Goal: Transaction & Acquisition: Subscribe to service/newsletter

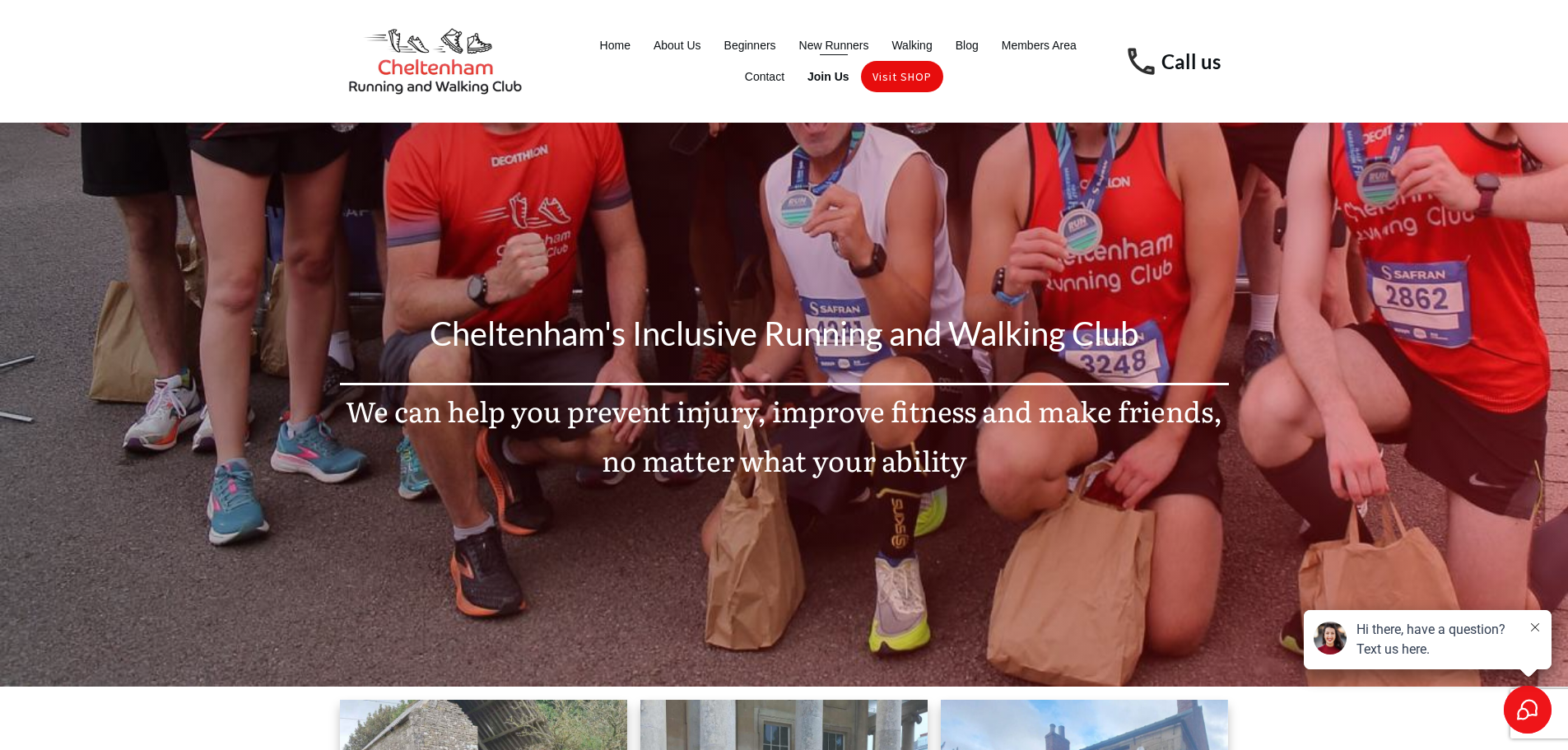
click at [819, 46] on span "New Runners" at bounding box center [835, 45] width 70 height 23
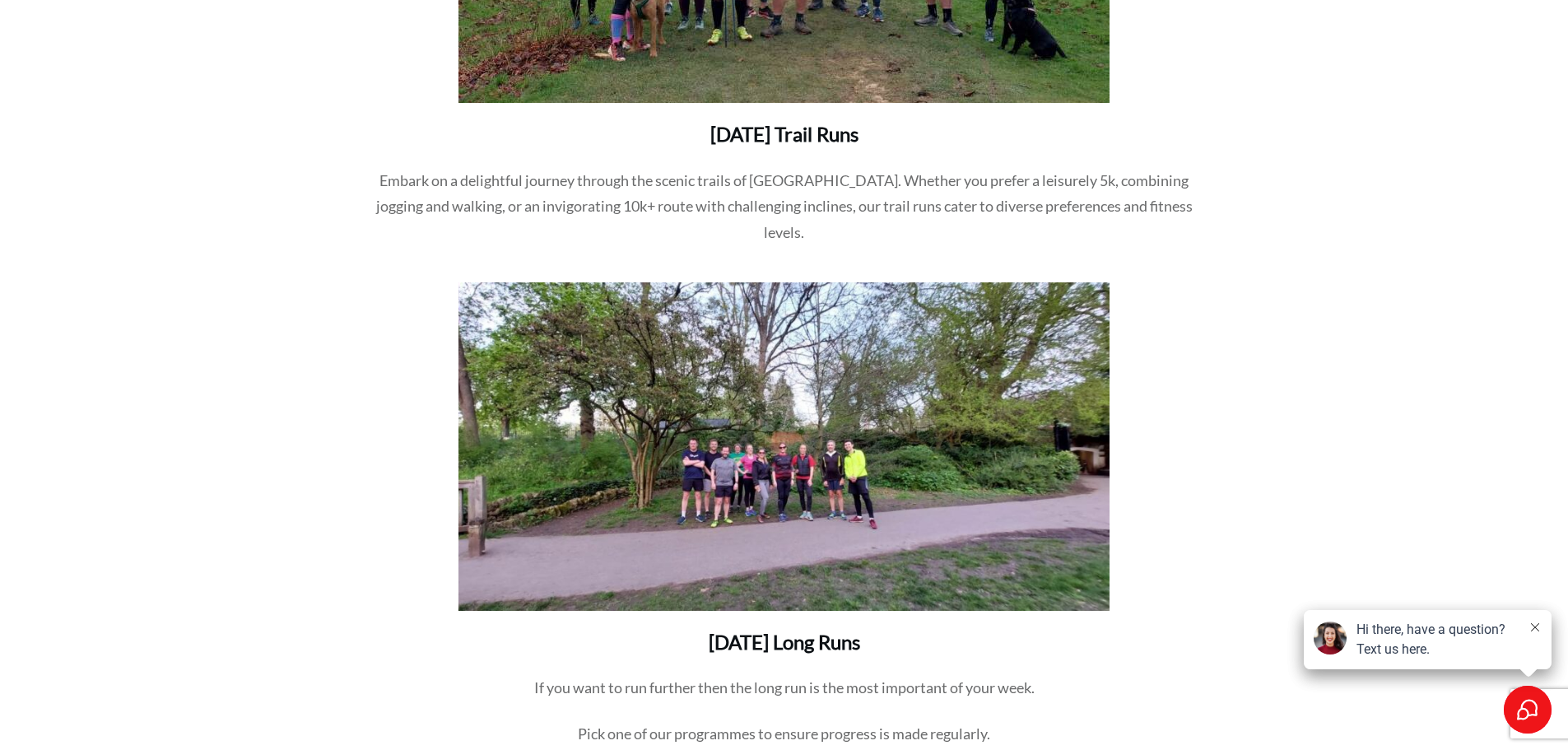
scroll to position [3375, 0]
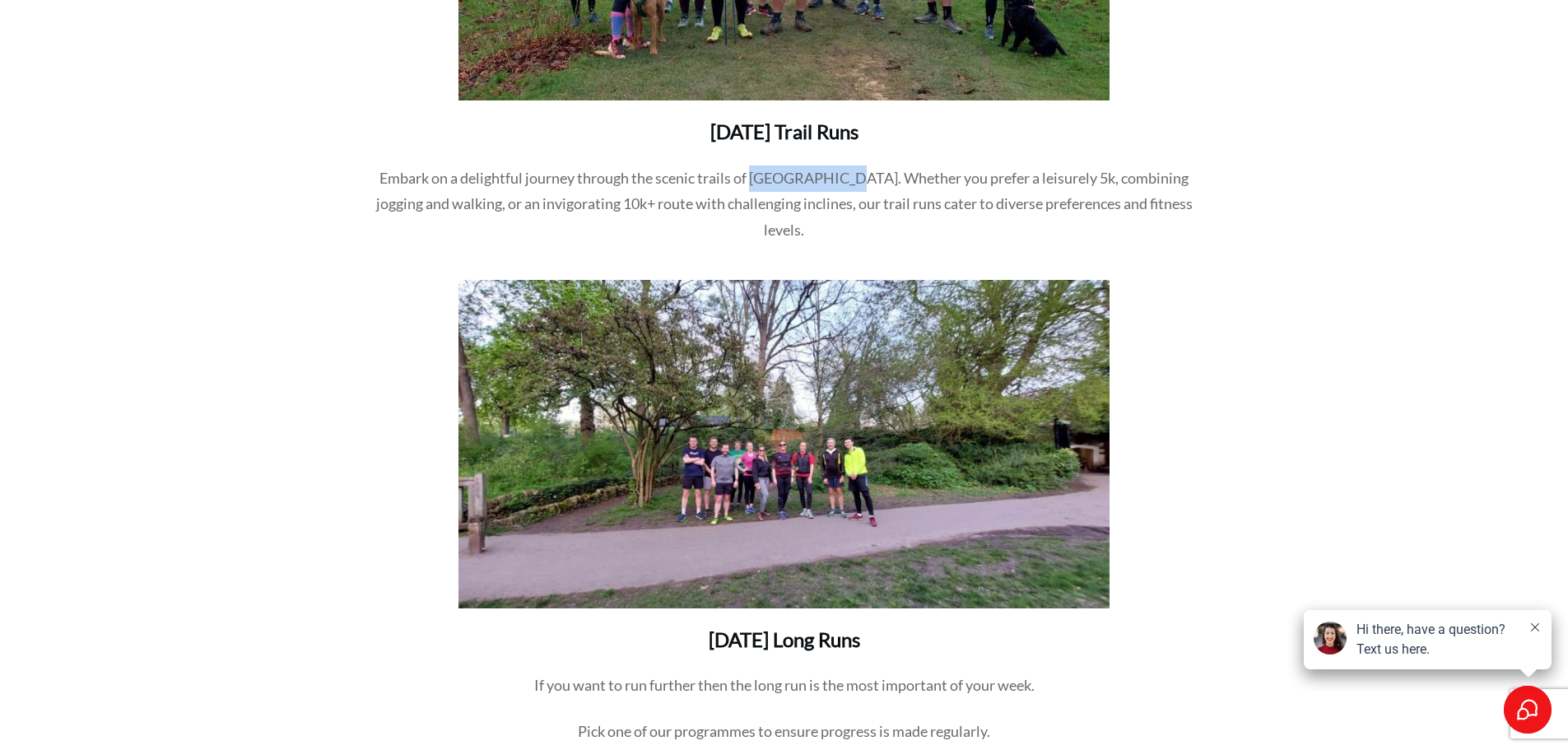
drag, startPoint x: 732, startPoint y: 151, endPoint x: 836, endPoint y: 161, distance: 104.5
click at [836, 166] on p "Embark on a delightful journey through the scenic trails of [GEOGRAPHIC_DATA]. …" at bounding box center [784, 215] width 854 height 98
copy p "Cleeve Common"
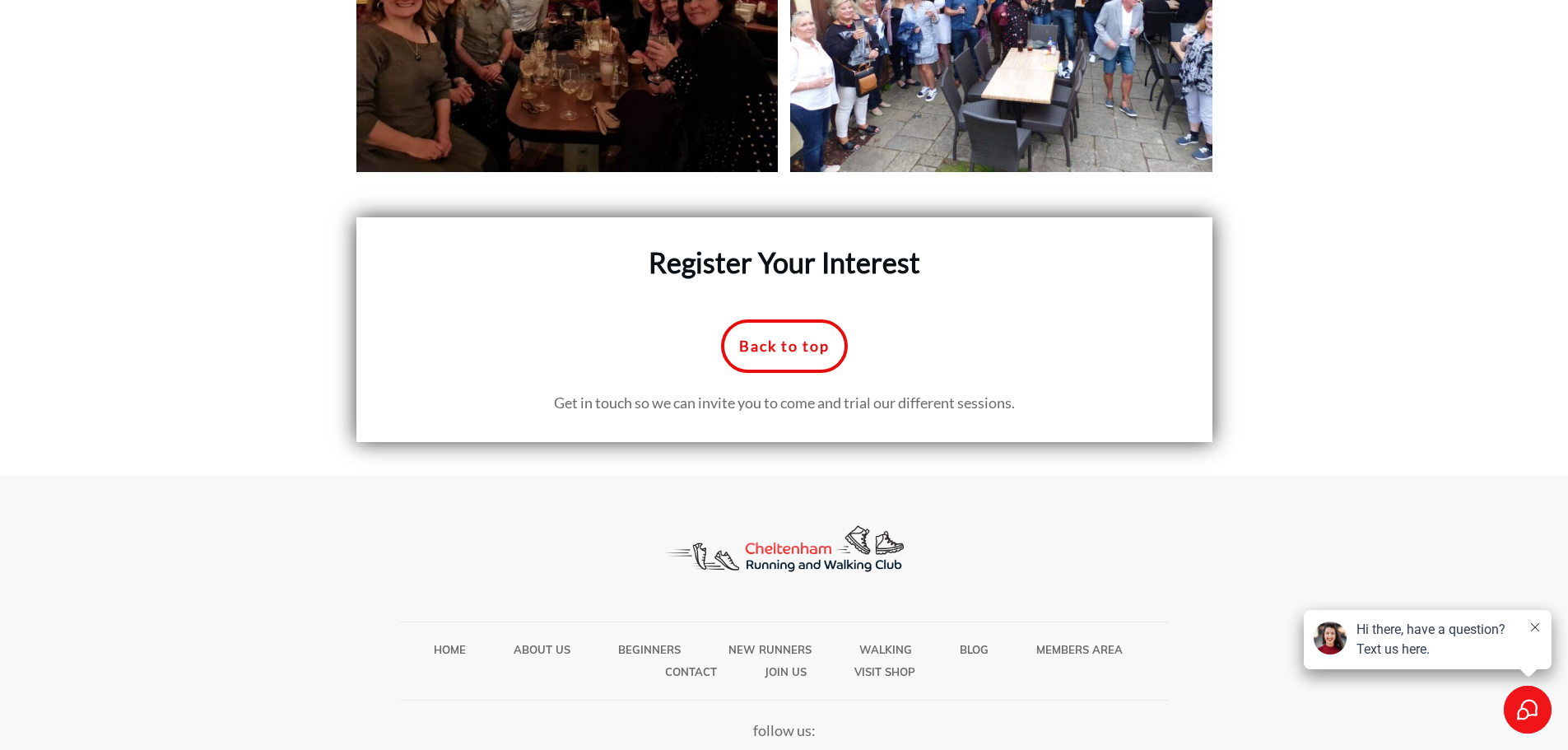
scroll to position [7596, 0]
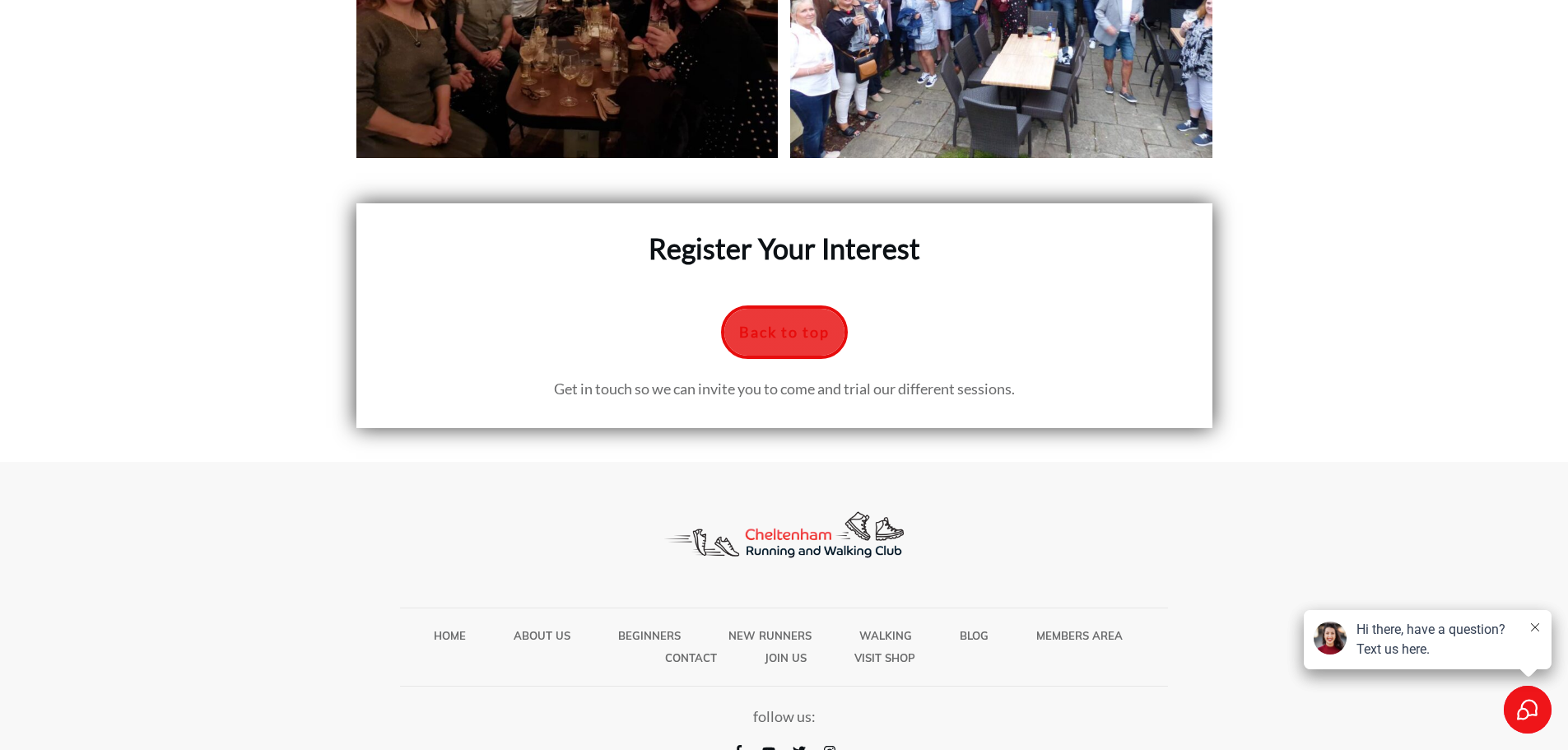
click at [769, 305] on link "Back to top" at bounding box center [784, 332] width 127 height 54
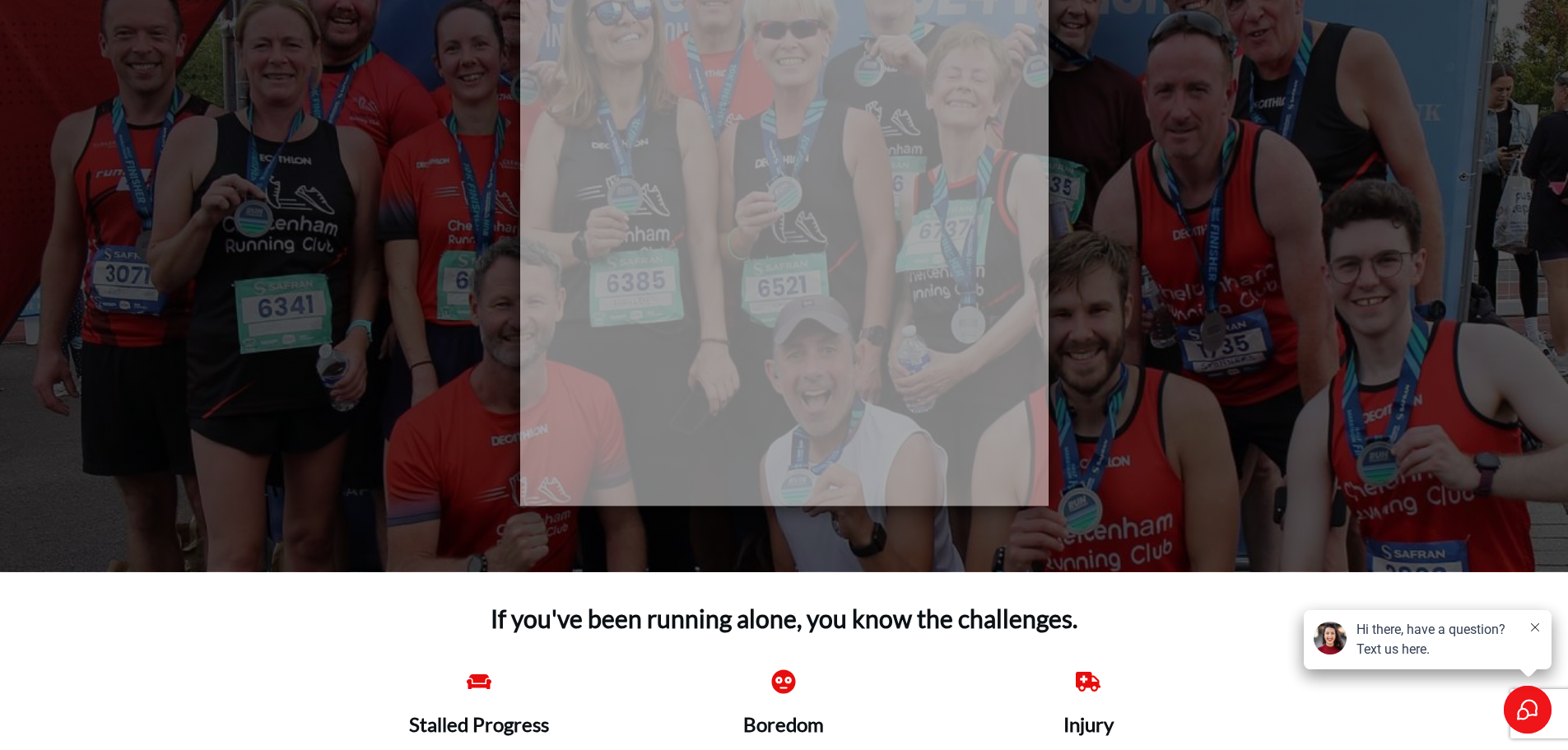
scroll to position [693, 0]
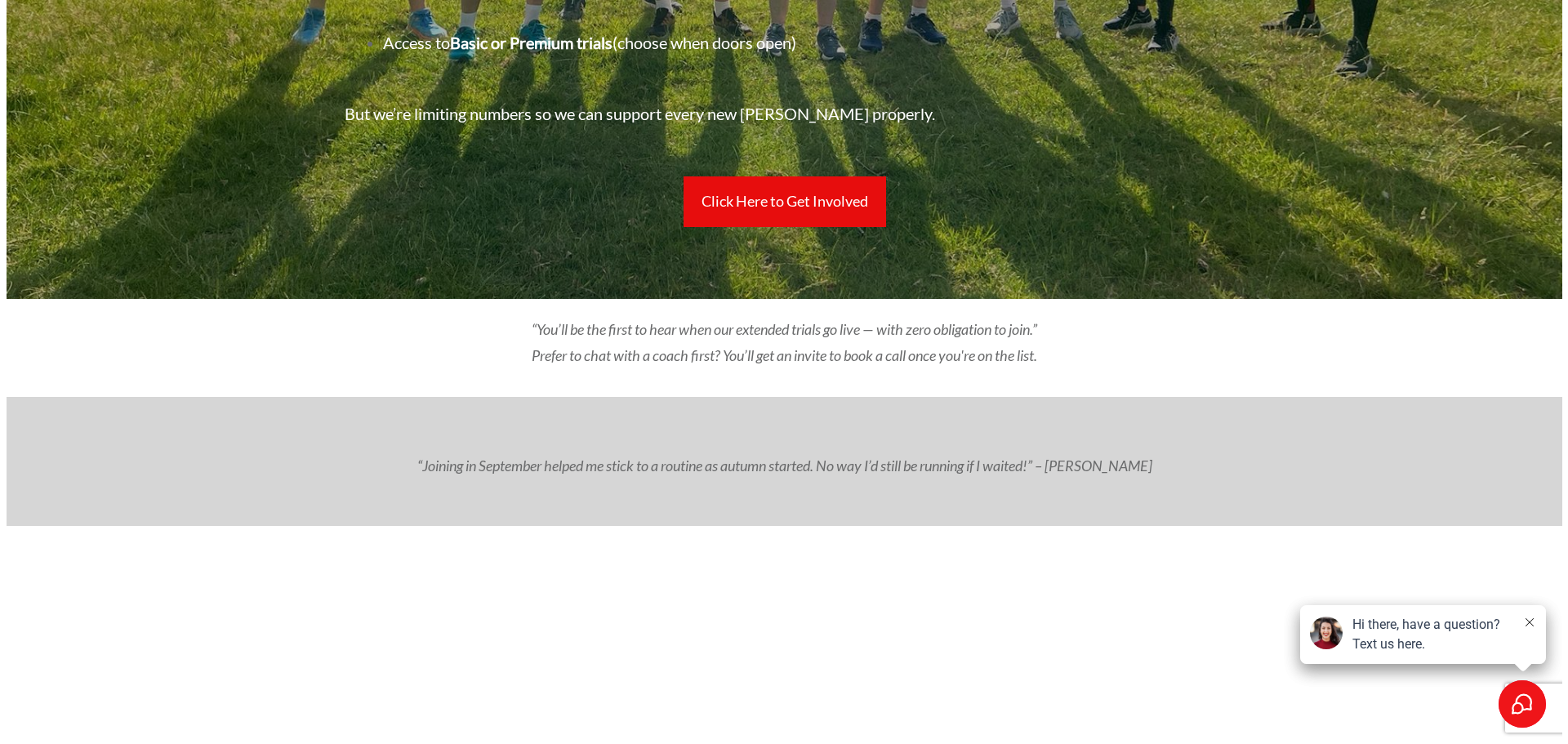
scroll to position [572, 0]
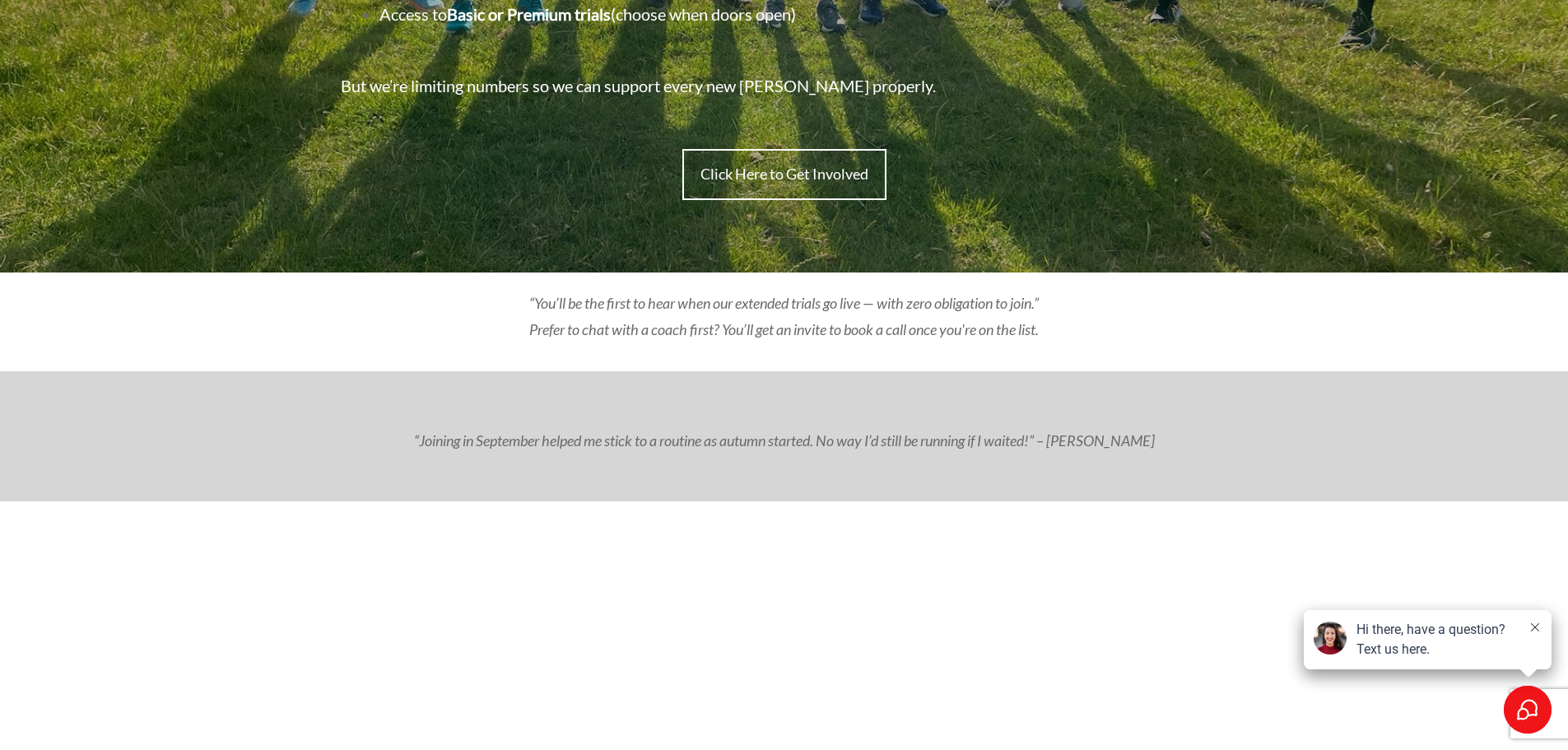
click at [769, 172] on span "Click Here to Get Involved" at bounding box center [784, 174] width 168 height 18
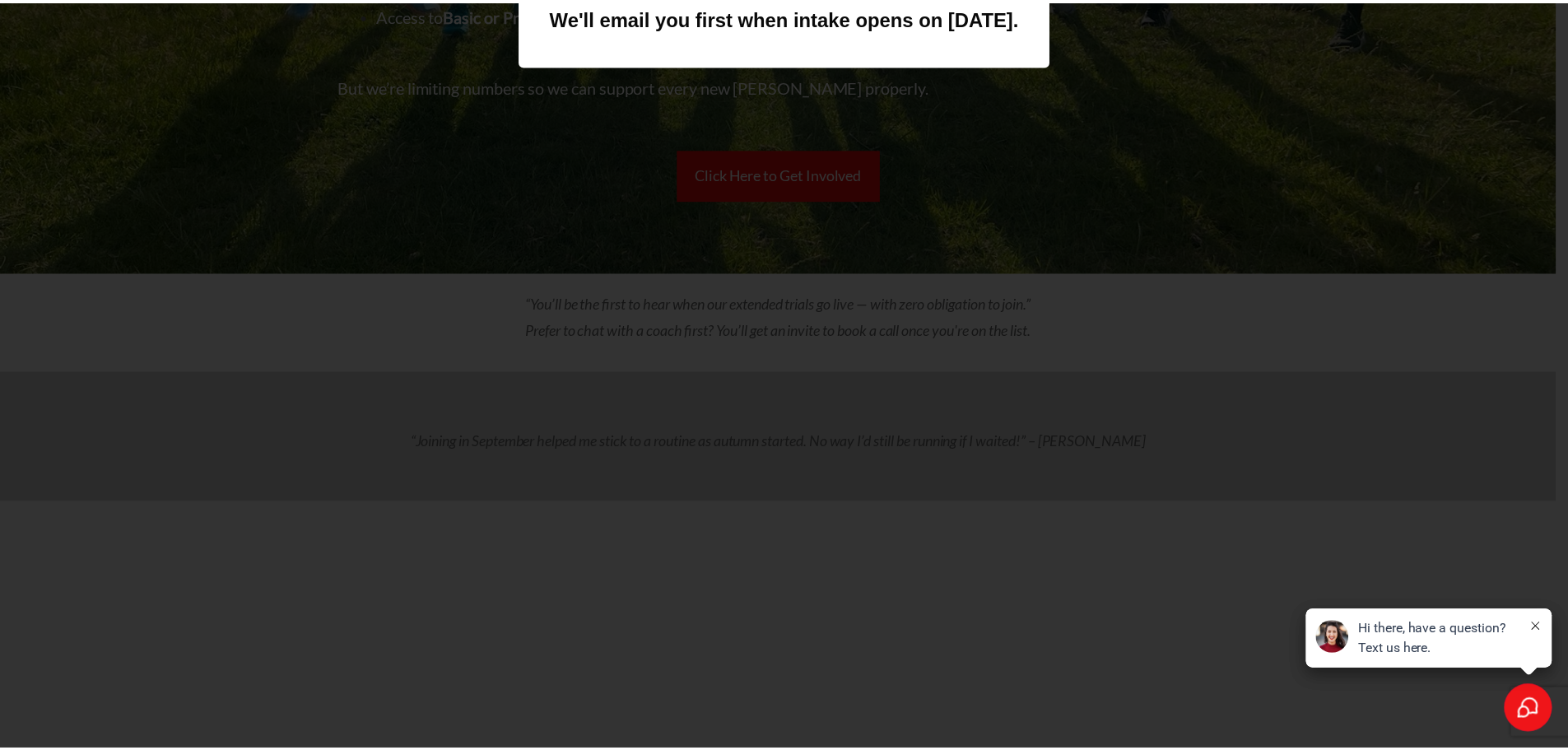
scroll to position [0, 0]
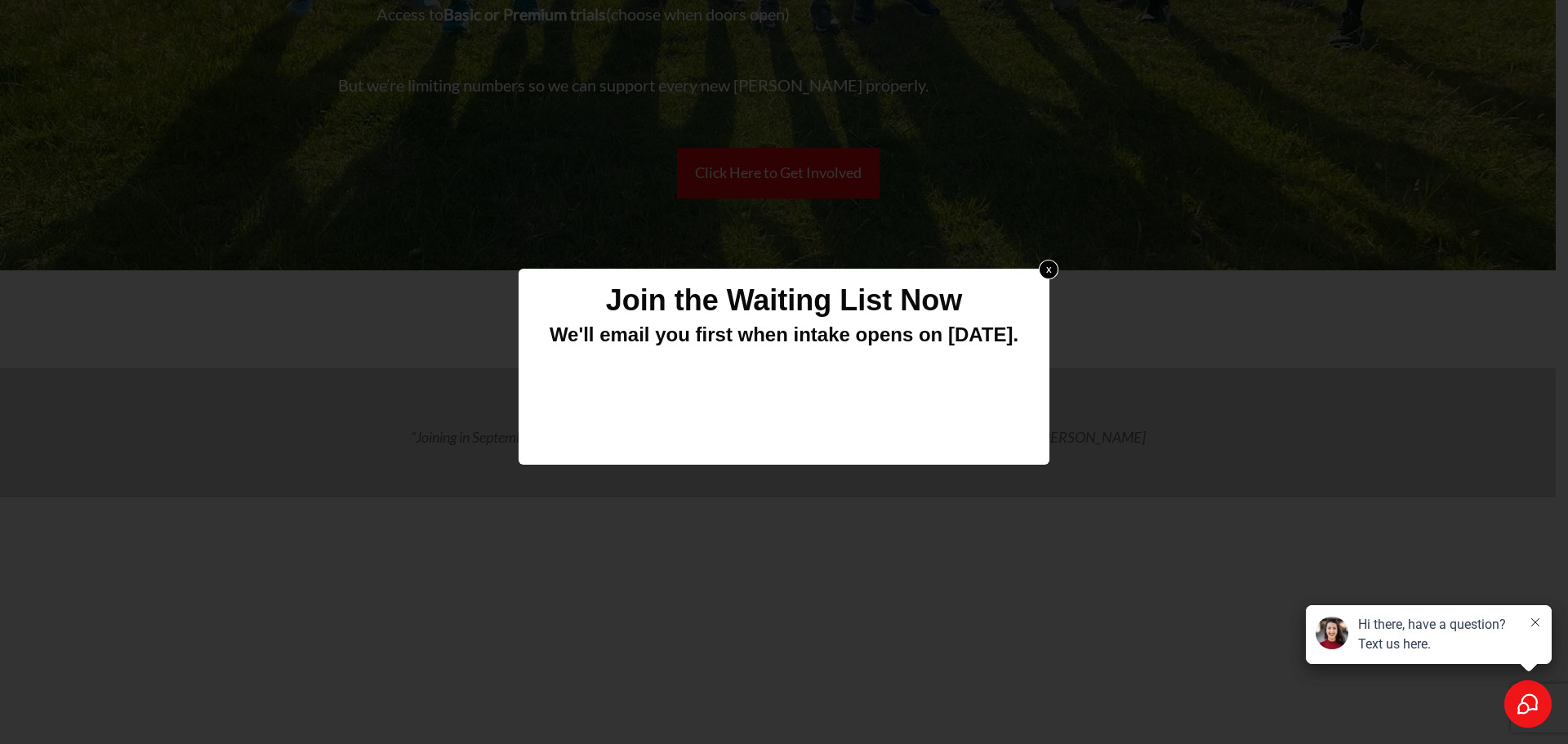
click at [1048, 272] on link "x" at bounding box center [1048, 268] width 20 height 20
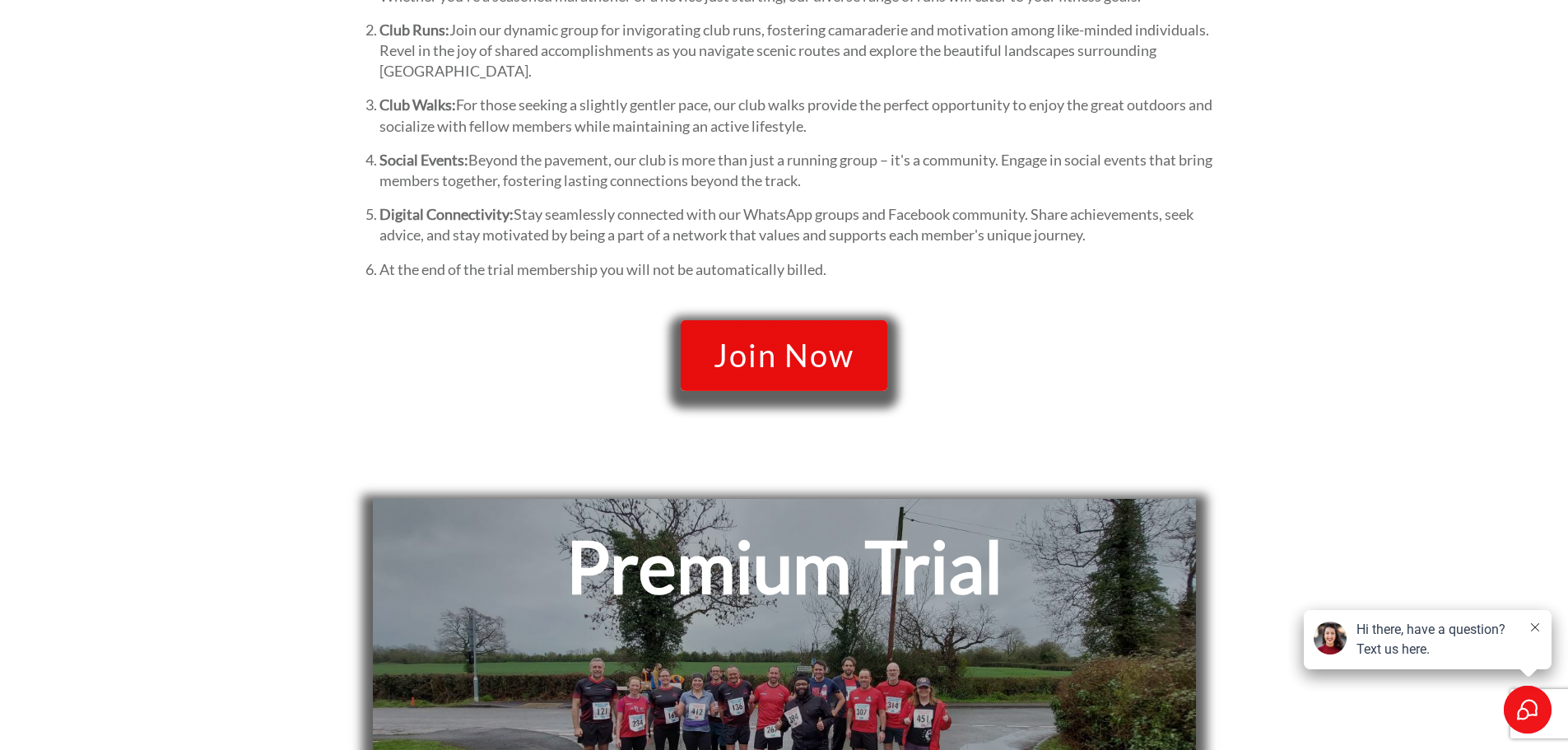
scroll to position [1400, 0]
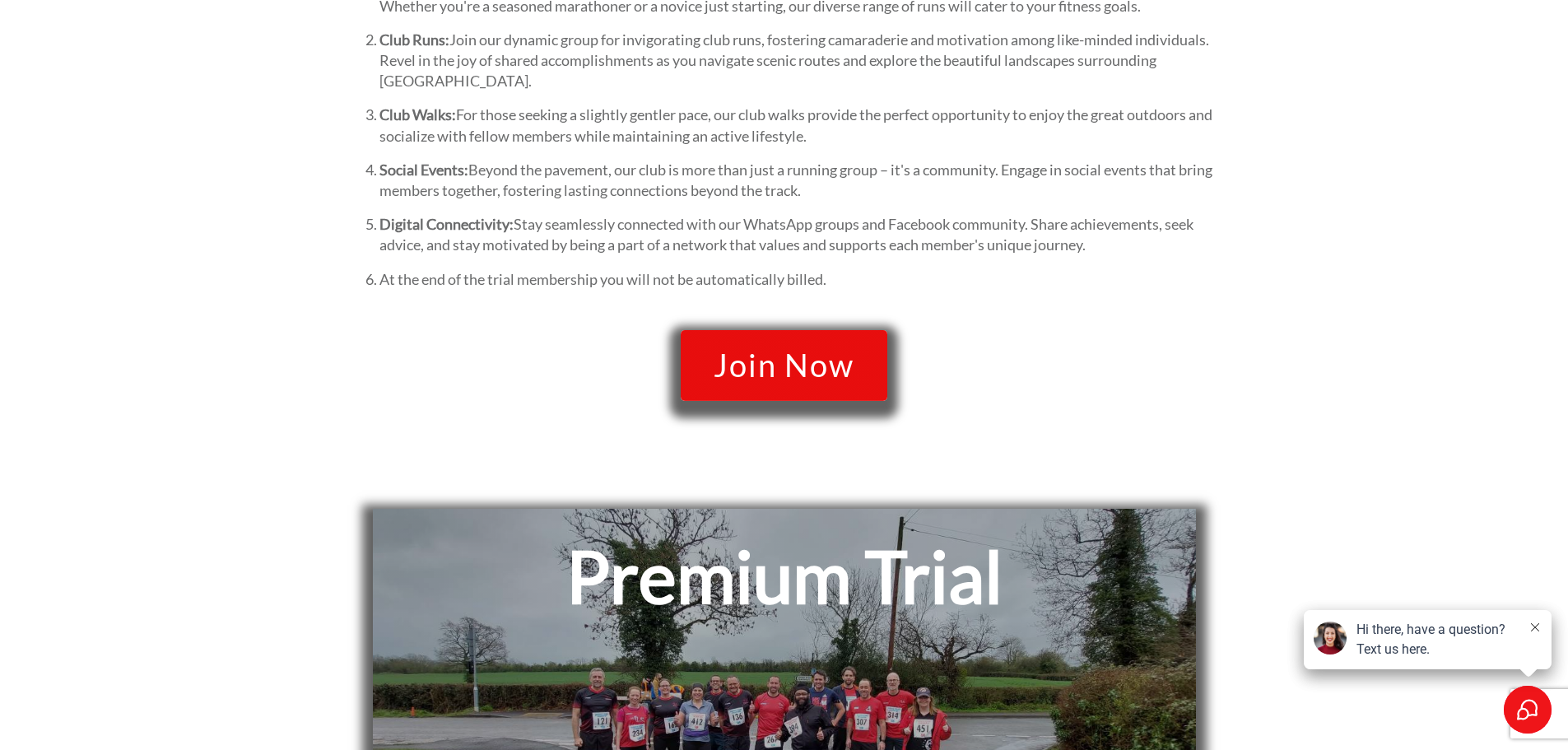
click at [780, 340] on link "Join Now" at bounding box center [783, 366] width 207 height 71
